Goal: Task Accomplishment & Management: Manage account settings

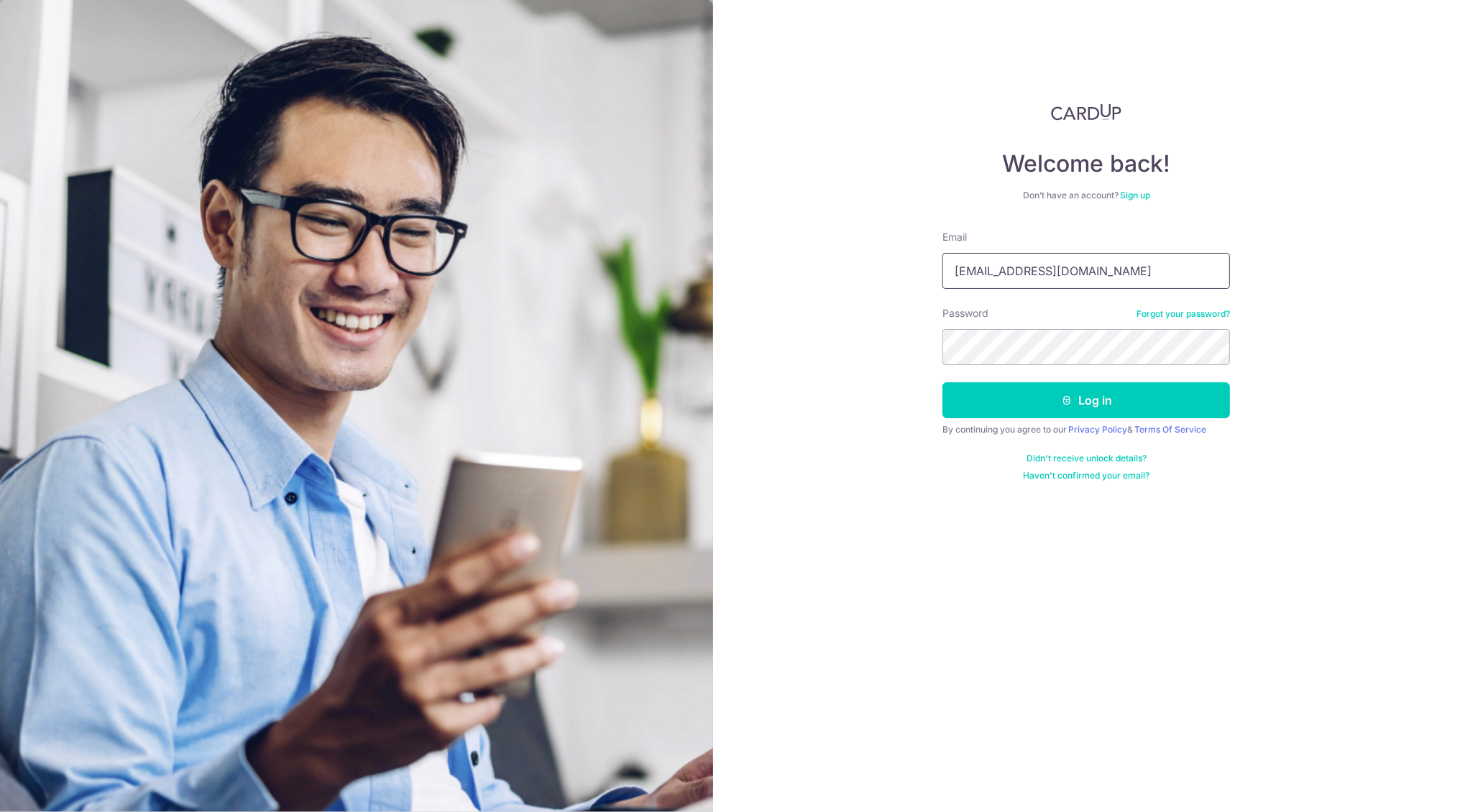
drag, startPoint x: 1073, startPoint y: 266, endPoint x: 367, endPoint y: 256, distance: 706.1
click at [367, 256] on section "Welcome back! Don’t have an account? Sign up Email ppzw@yahoo.com Password Forg…" at bounding box center [730, 406] width 1460 height 812
type input "[EMAIL_ADDRESS][DOMAIN_NAME]"
click at [1101, 405] on button "Log in" at bounding box center [1086, 400] width 288 height 36
